Goal: Task Accomplishment & Management: Manage account settings

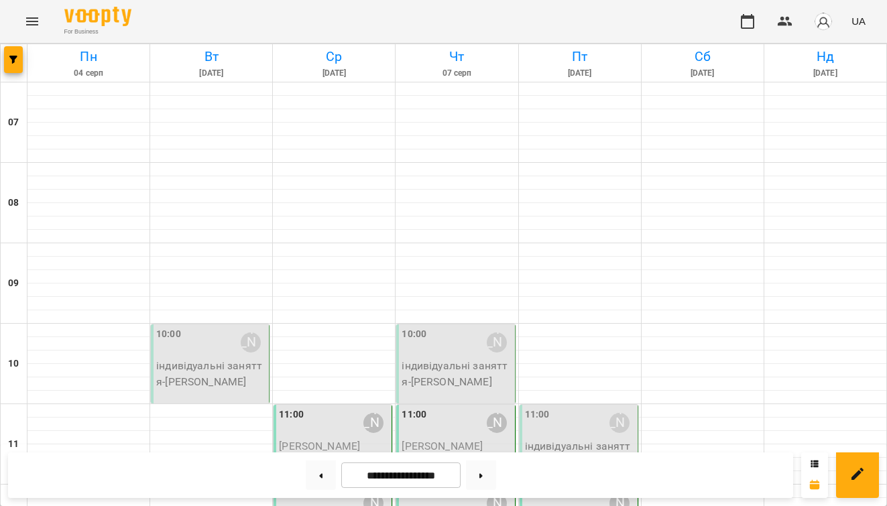
scroll to position [162, 0]
click at [495, 475] on button at bounding box center [481, 476] width 30 height 30
type input "**********"
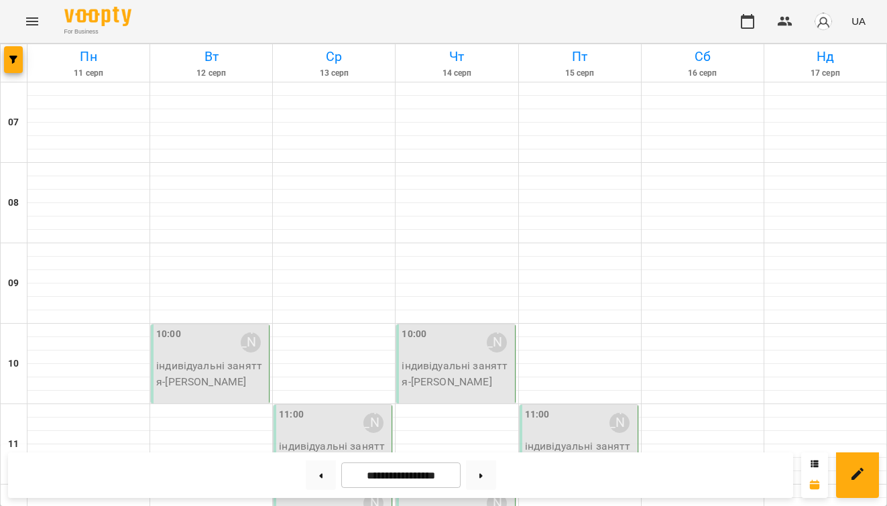
click at [475, 488] on div "12:00 [PERSON_NAME]" at bounding box center [457, 503] width 110 height 31
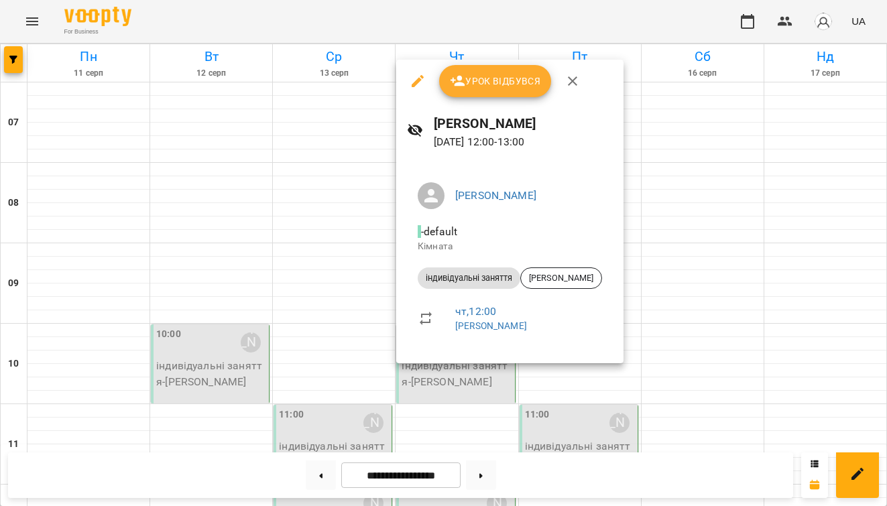
click at [488, 84] on span "Урок відбувся" at bounding box center [495, 81] width 91 height 16
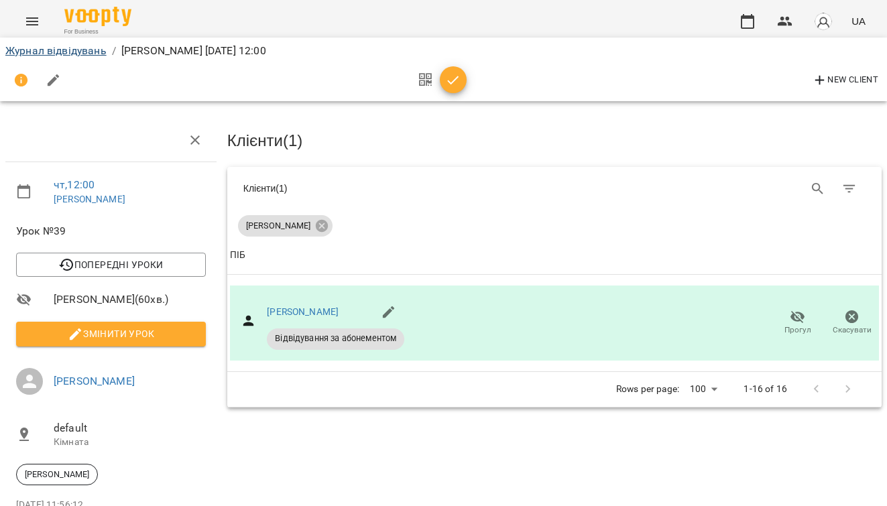
click at [17, 46] on link "Журнал відвідувань" at bounding box center [55, 50] width 101 height 13
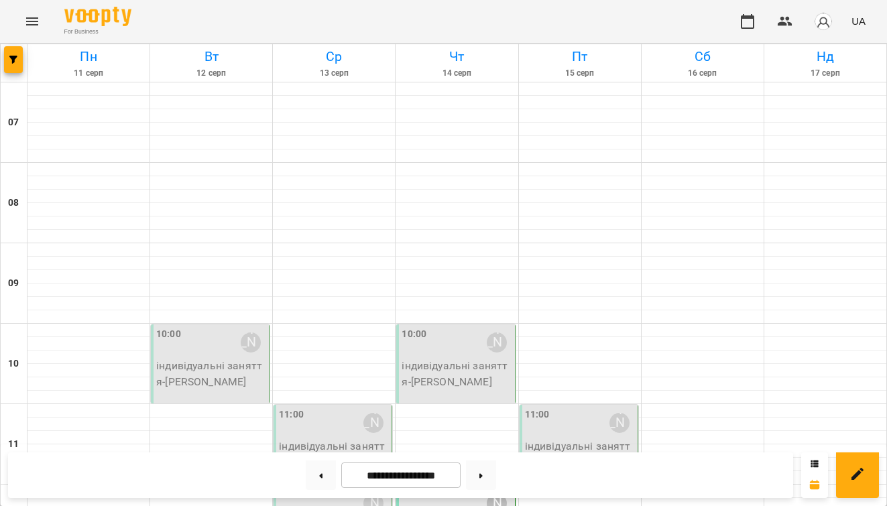
scroll to position [346, 0]
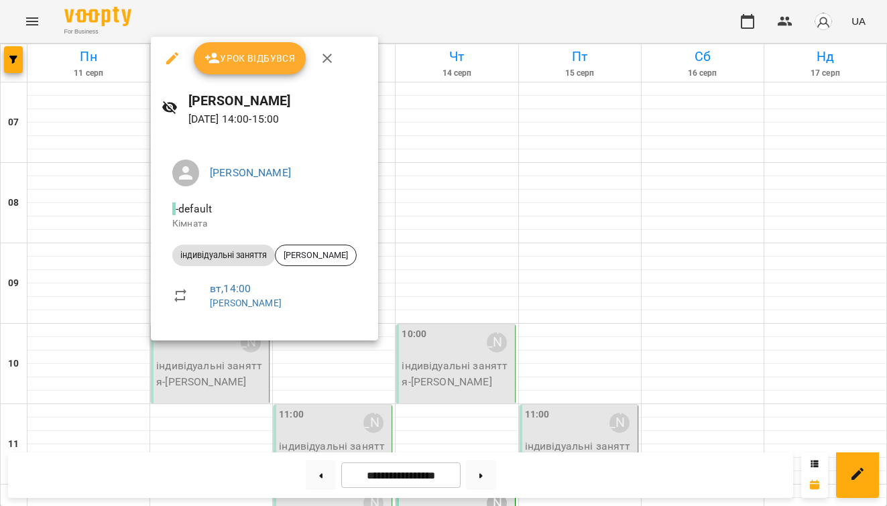
click at [241, 61] on span "Урок відбувся" at bounding box center [250, 58] width 91 height 16
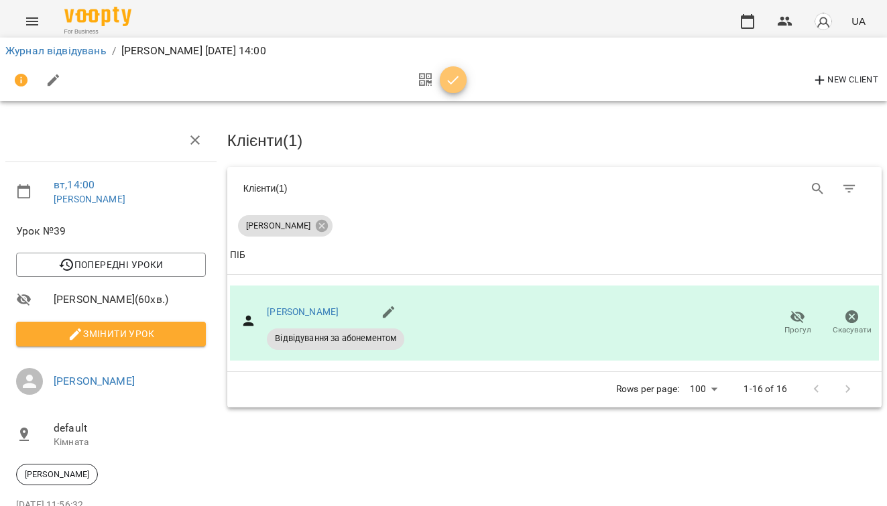
click at [460, 87] on icon "button" at bounding box center [453, 80] width 16 height 16
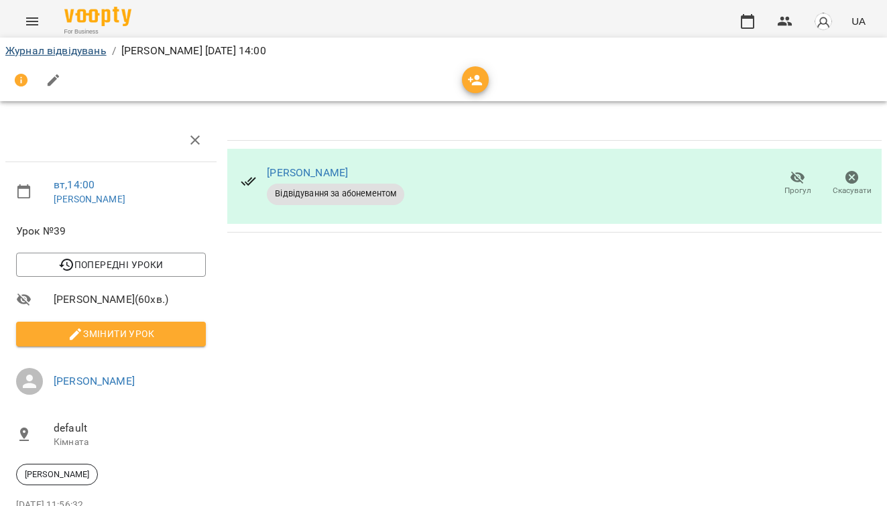
click at [89, 54] on link "Журнал відвідувань" at bounding box center [55, 50] width 101 height 13
